Goal: Navigation & Orientation: Find specific page/section

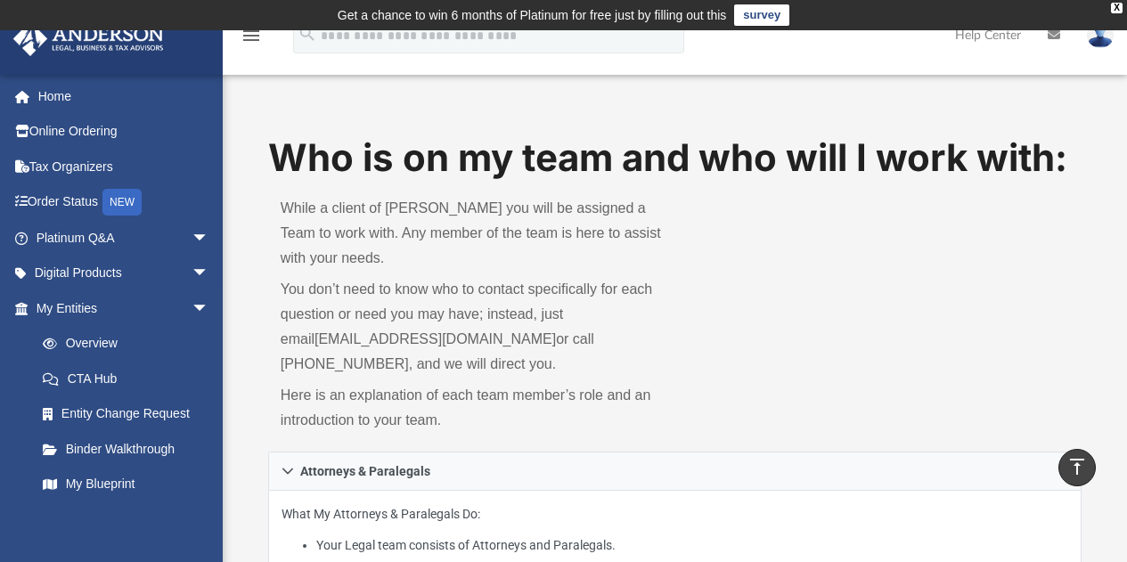
scroll to position [563, 0]
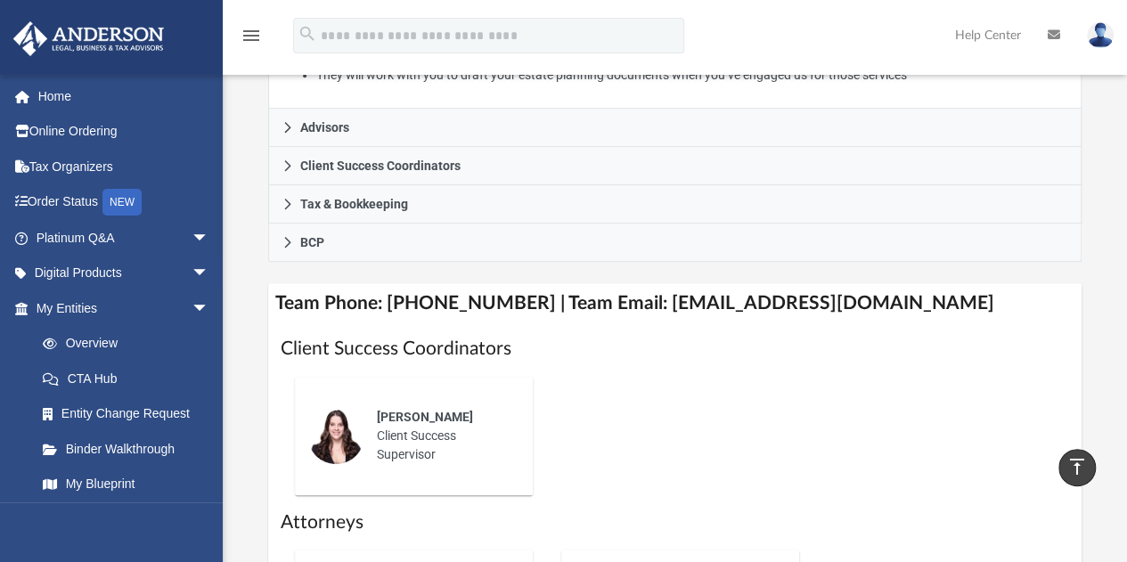
click at [1103, 40] on img at bounding box center [1100, 35] width 27 height 26
click at [1097, 157] on div "Who is on my team and who will I work with: While a client of [PERSON_NAME] you…" at bounding box center [675, 219] width 904 height 1300
click at [1088, 61] on link at bounding box center [1099, 35] width 53 height 78
click at [1102, 35] on img at bounding box center [1100, 35] width 27 height 26
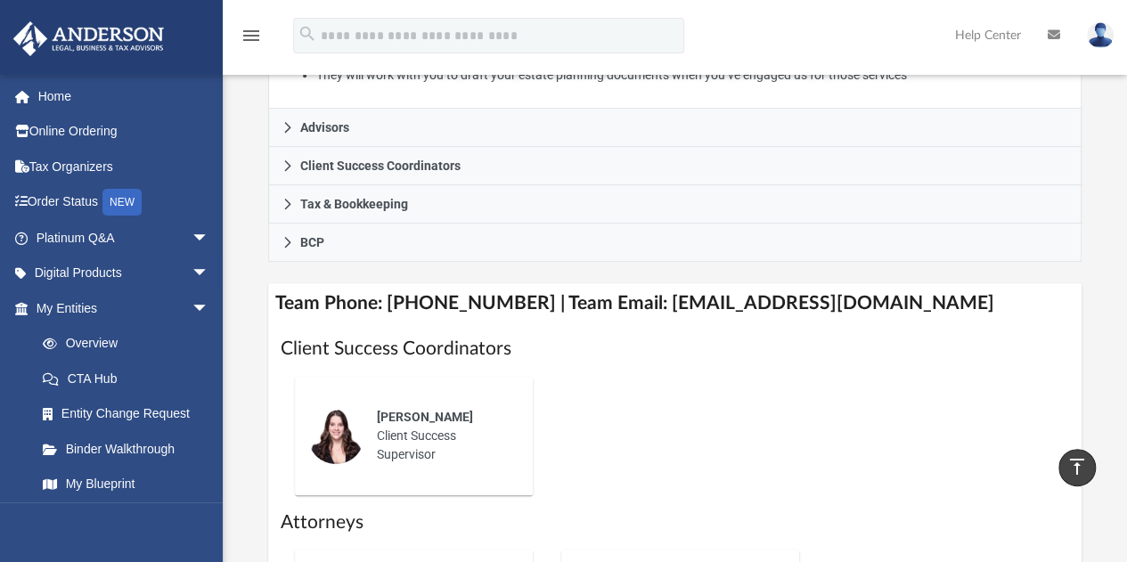
click at [1102, 35] on img at bounding box center [1100, 35] width 27 height 26
click at [71, 94] on link "Home" at bounding box center [124, 96] width 224 height 36
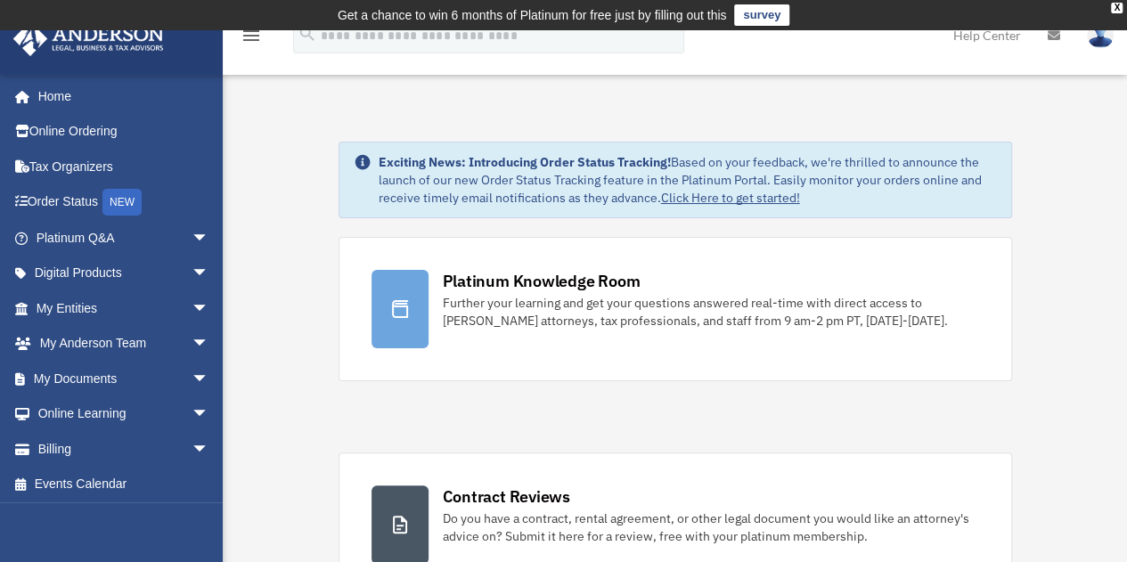
click at [1097, 41] on img at bounding box center [1100, 35] width 27 height 26
click at [1118, 3] on div "X" at bounding box center [1117, 8] width 12 height 11
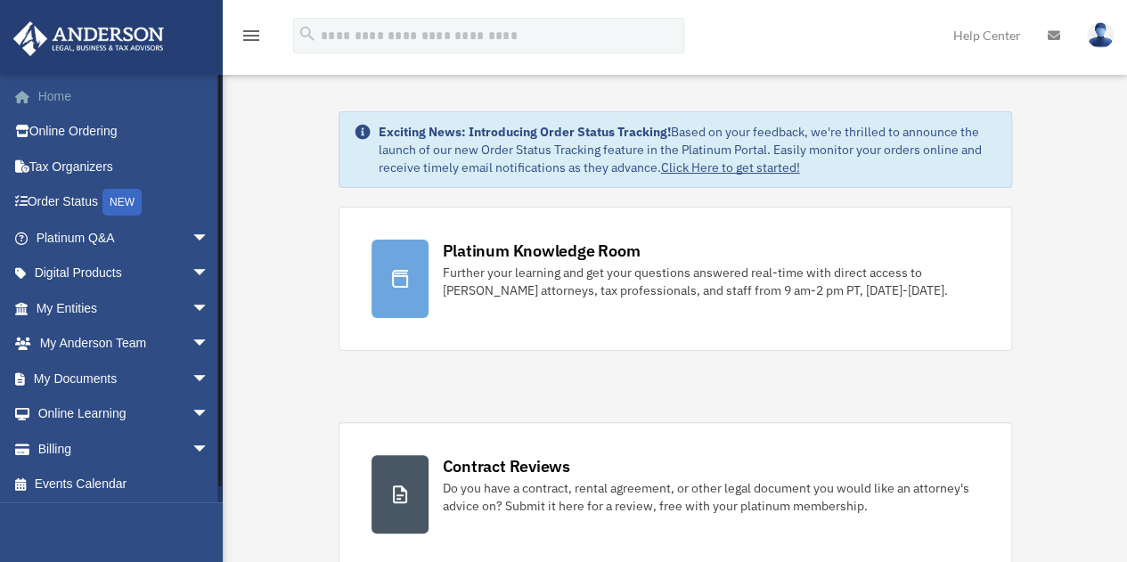
click at [72, 101] on link "Home" at bounding box center [124, 96] width 224 height 36
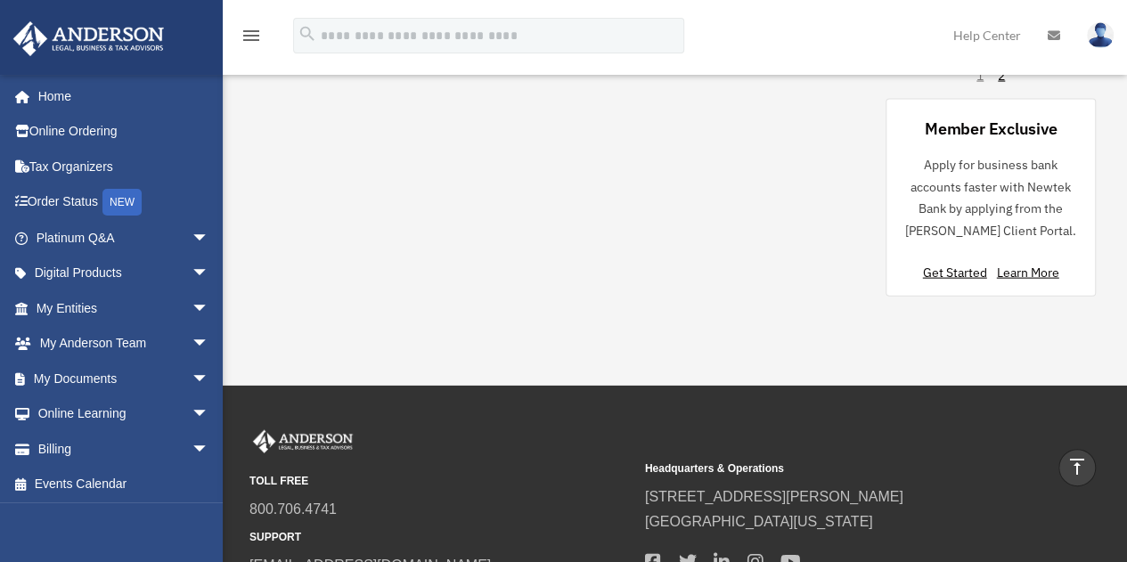
scroll to position [1809, 0]
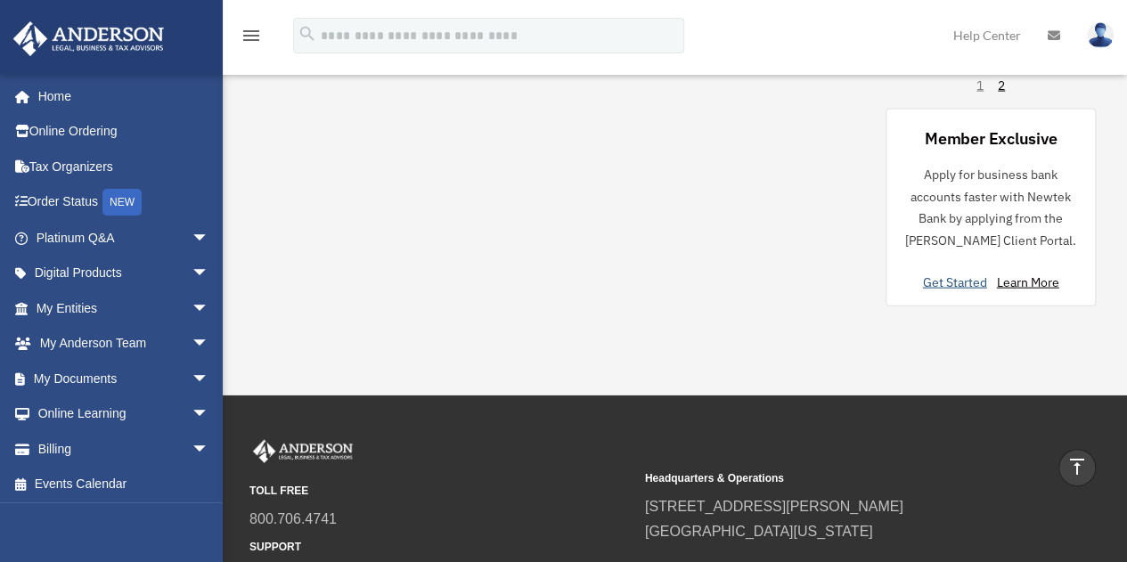
click at [955, 279] on link "Get Started" at bounding box center [958, 282] width 71 height 16
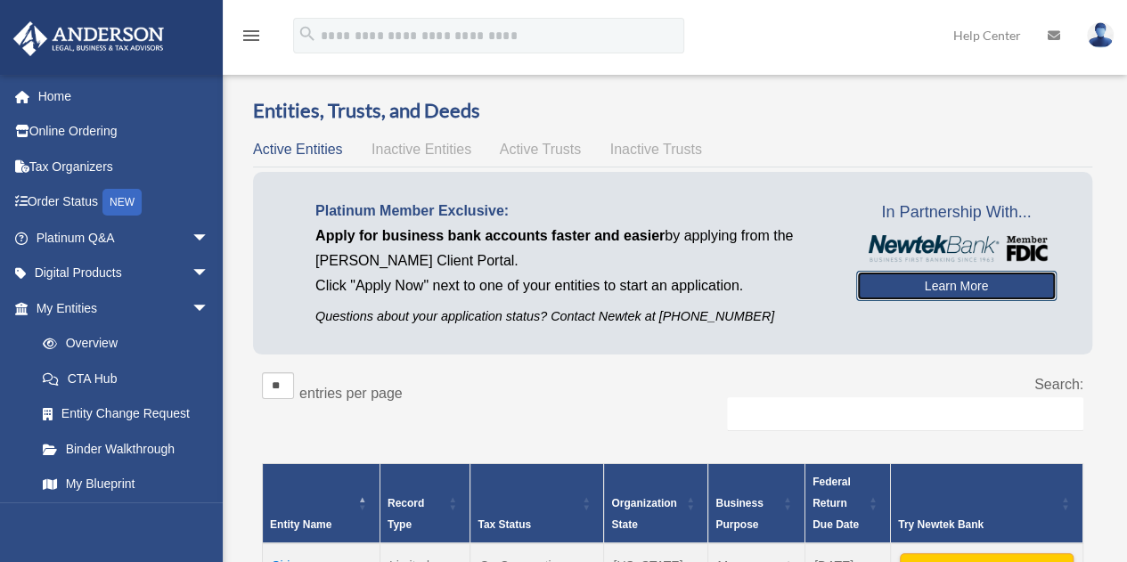
click at [976, 276] on link "Learn More" at bounding box center [956, 286] width 200 height 30
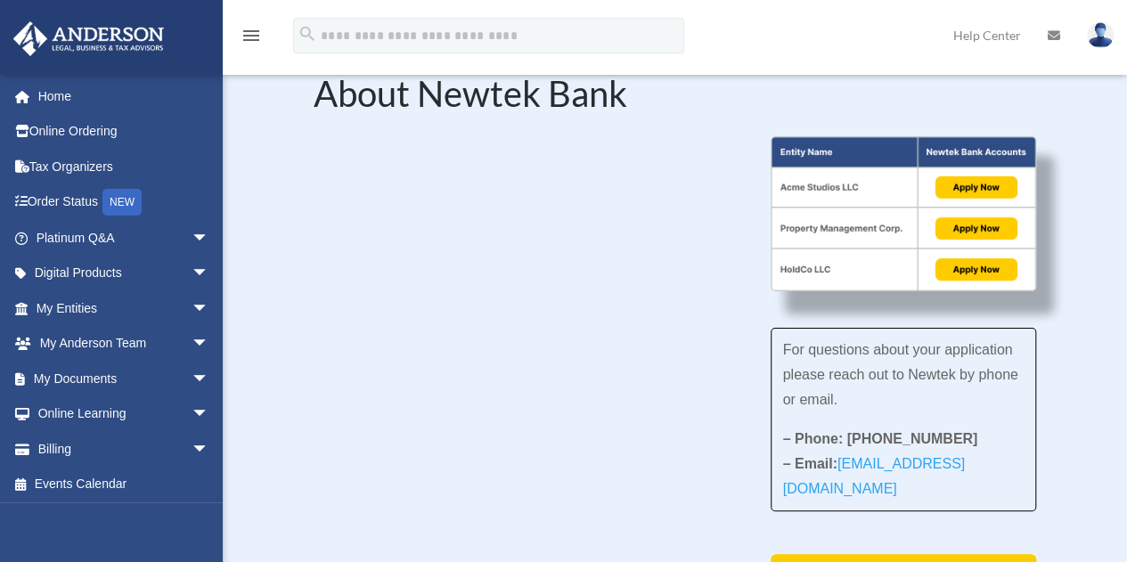
click at [1104, 32] on img at bounding box center [1100, 35] width 27 height 26
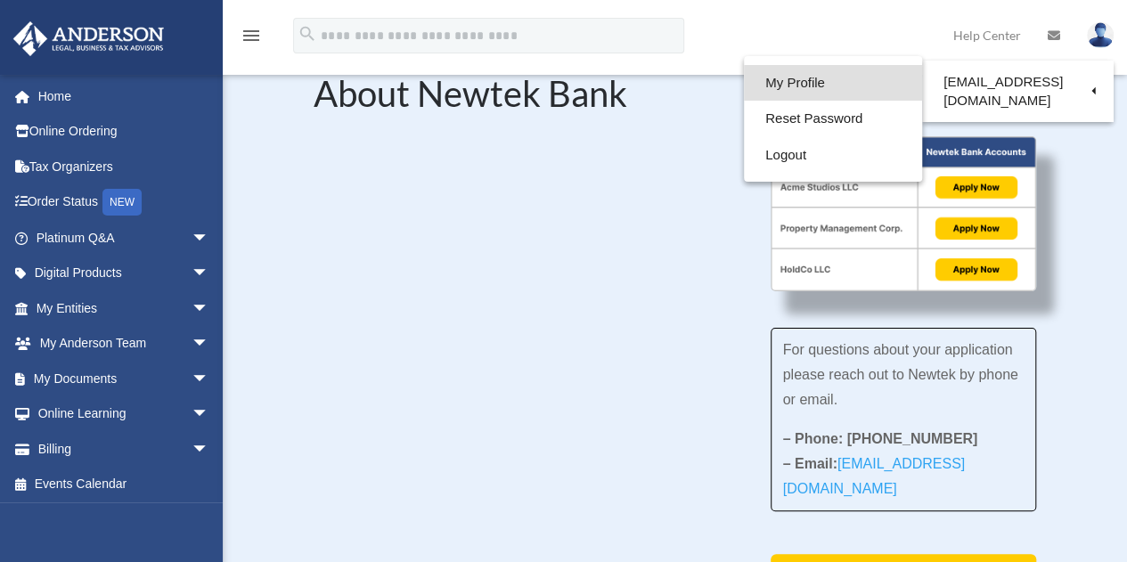
click at [787, 85] on link "My Profile" at bounding box center [833, 83] width 178 height 37
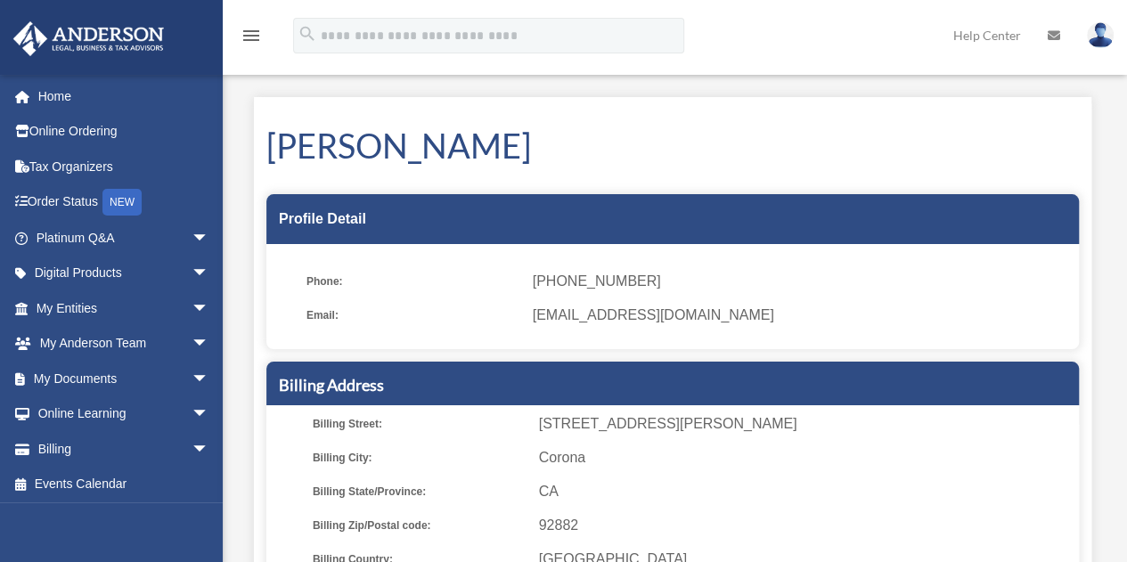
click at [1109, 38] on img at bounding box center [1100, 35] width 27 height 26
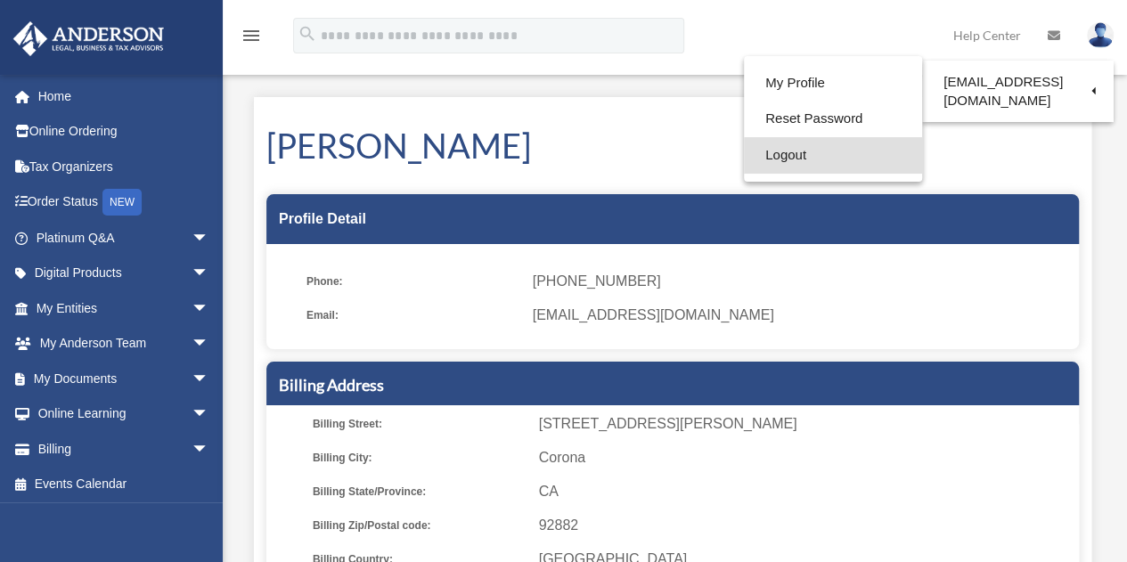
click at [825, 159] on link "Logout" at bounding box center [833, 155] width 178 height 37
